Goal: Find contact information: Find contact information

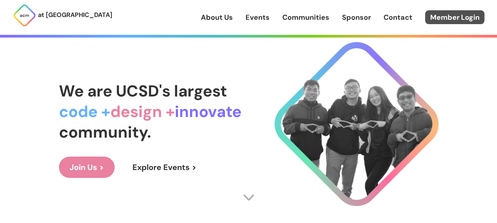
click at [436, 18] on link "Member Login" at bounding box center [454, 17] width 59 height 14
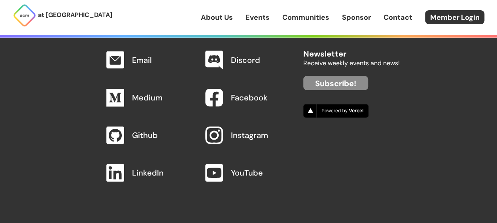
scroll to position [826, 0]
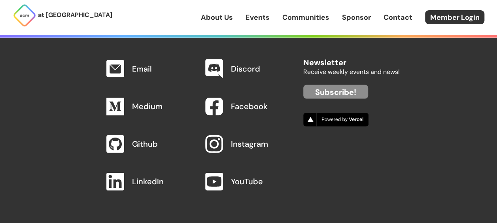
click at [137, 66] on link "Email" at bounding box center [142, 69] width 20 height 10
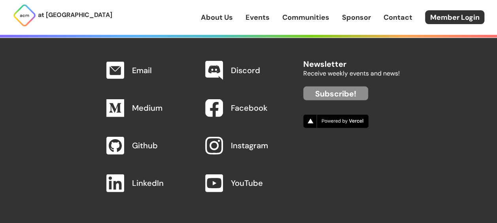
scroll to position [834, 0]
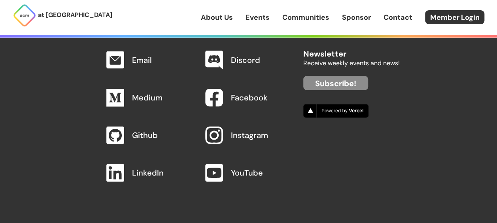
click at [222, 15] on link "About Us" at bounding box center [217, 17] width 32 height 10
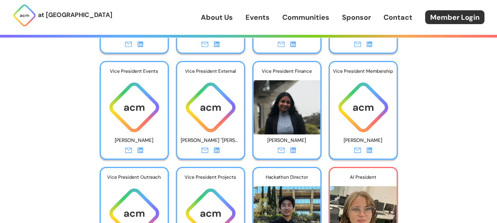
scroll to position [1289, 0]
